Goal: Transaction & Acquisition: Purchase product/service

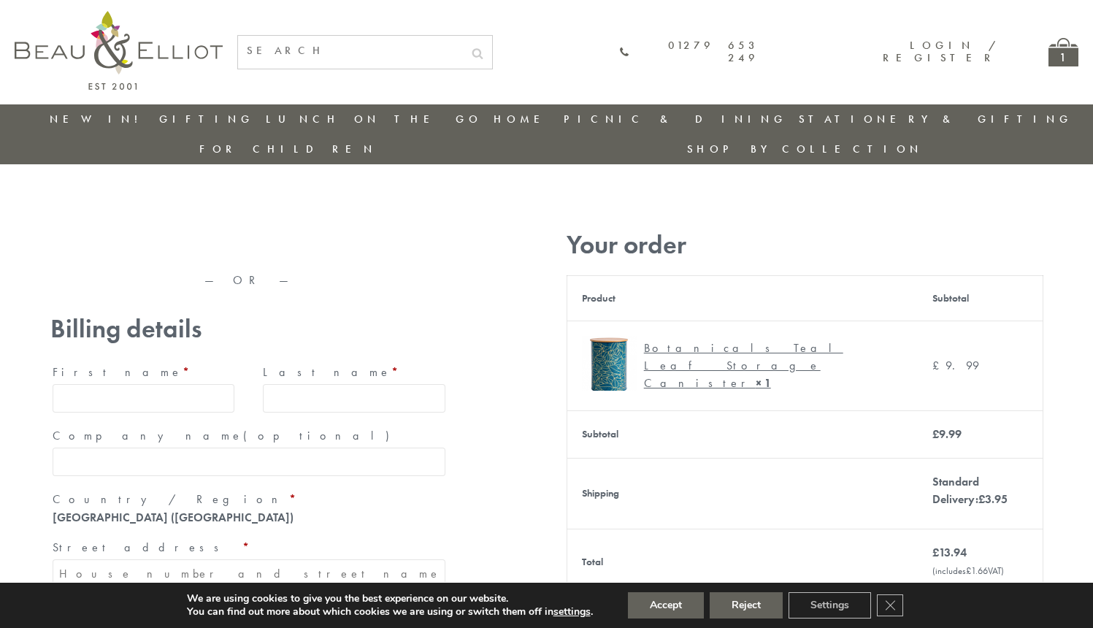
type input "[EMAIL_ADDRESS][DOMAIN_NAME]"
type input "[PERSON_NAME]"
type input "23, [GEOGRAPHIC_DATA], [GEOGRAPHIC_DATA]"
type input "[GEOGRAPHIC_DATA]"
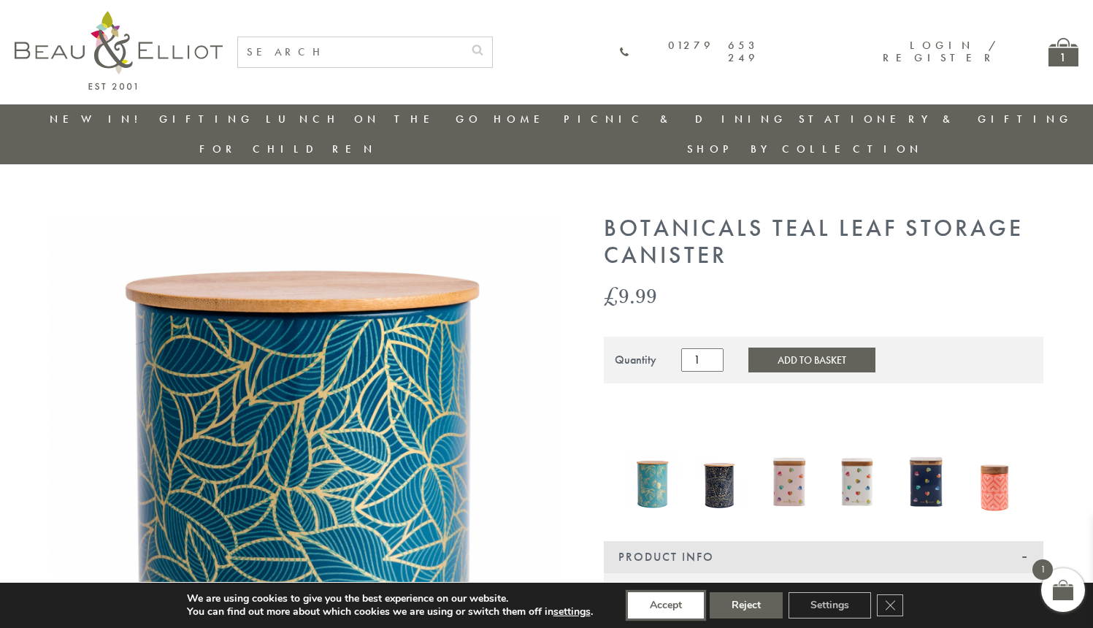
click at [667, 605] on button "Accept" at bounding box center [666, 605] width 76 height 26
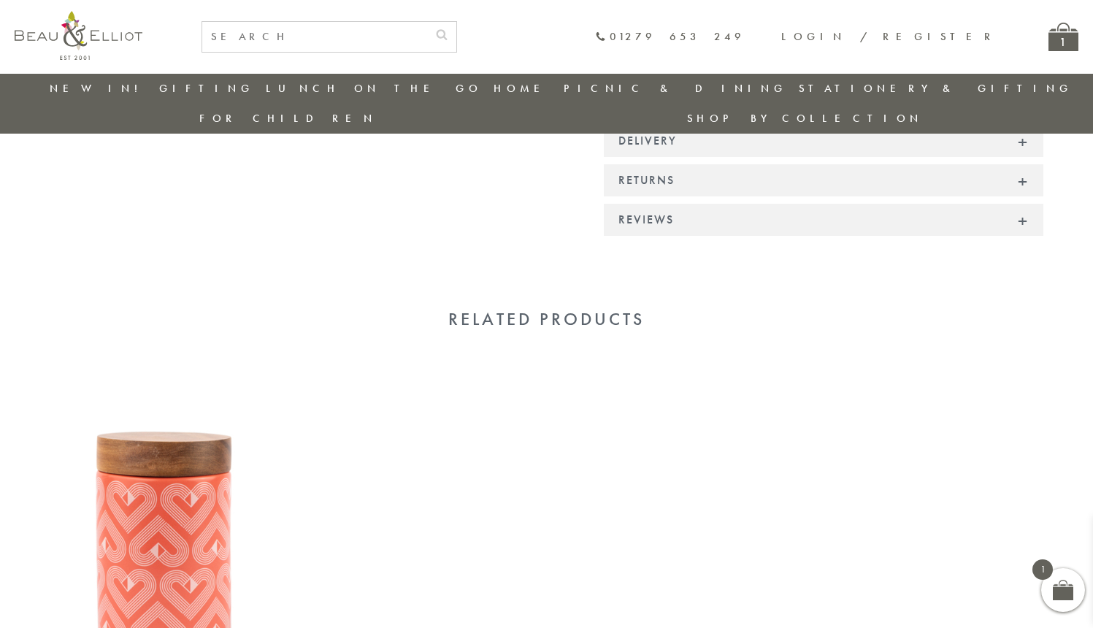
scroll to position [1092, 0]
